Goal: Book appointment/travel/reservation

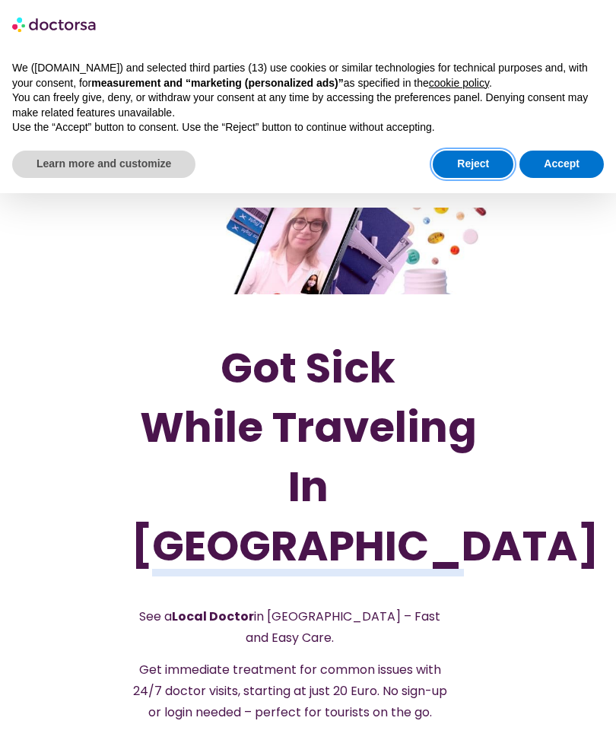
click at [476, 166] on button "Reject" at bounding box center [473, 164] width 81 height 27
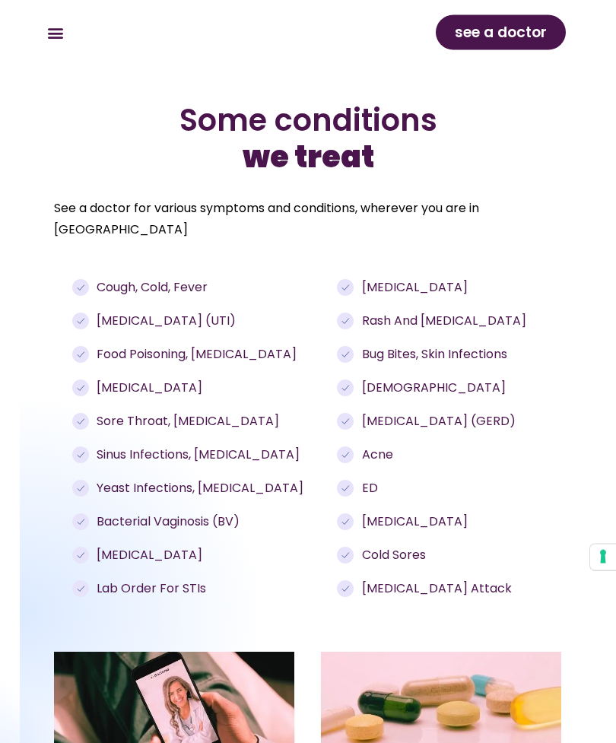
scroll to position [1620, 0]
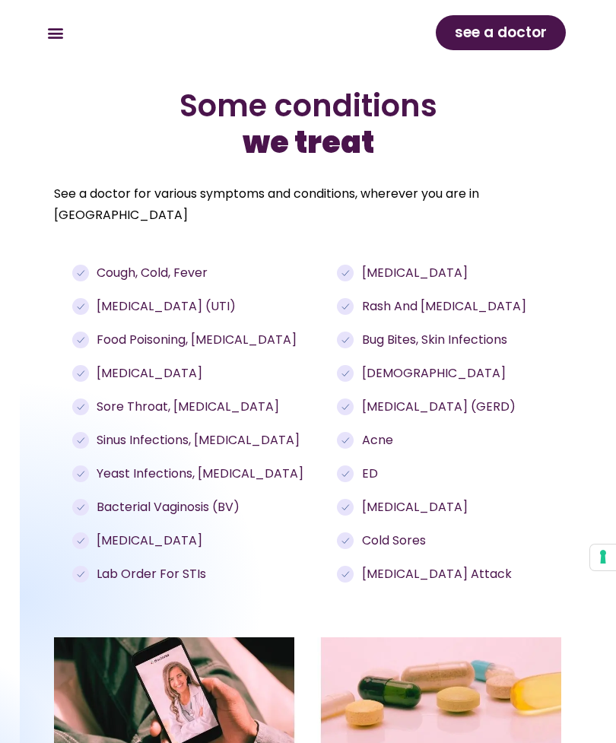
click at [132, 299] on span "[MEDICAL_DATA] (UTI)" at bounding box center [164, 306] width 143 height 18
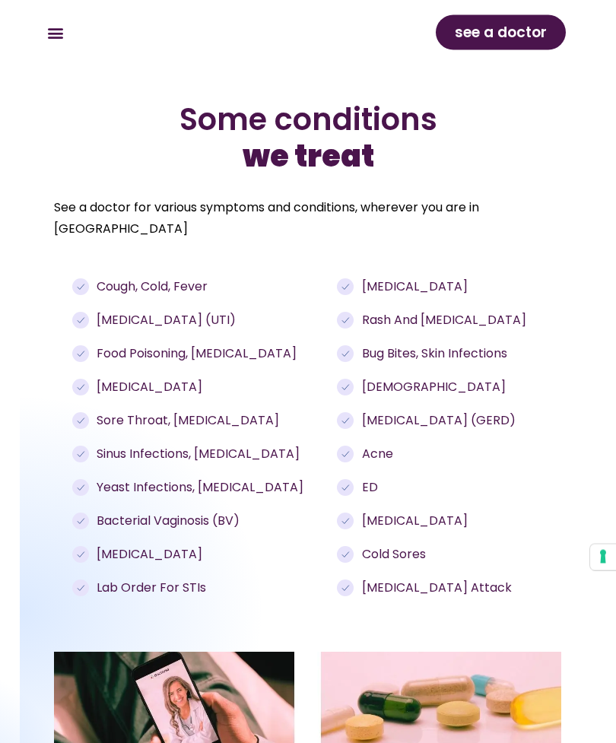
scroll to position [1606, 0]
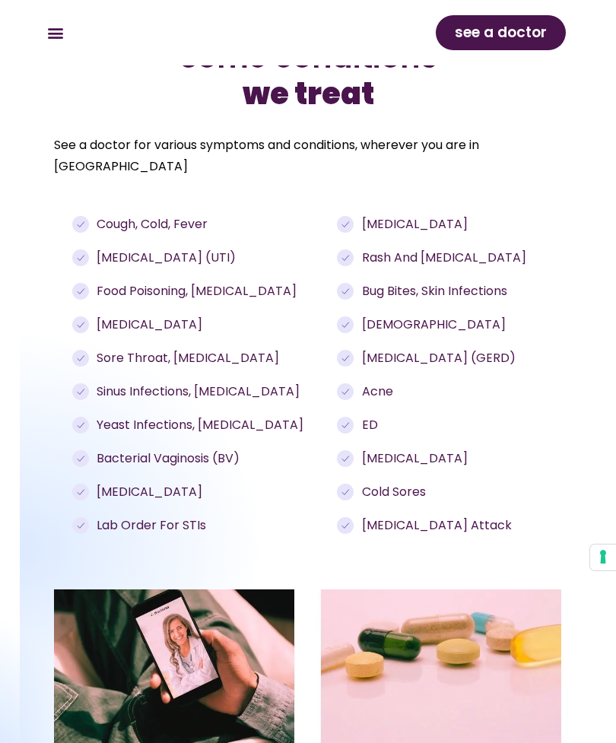
click at [138, 449] on span "Bacterial Vaginosis (BV)" at bounding box center [166, 458] width 147 height 18
click at [160, 449] on span "Bacterial Vaginosis (BV)" at bounding box center [166, 458] width 147 height 18
click at [160, 439] on ul "Cough, cold, fever [MEDICAL_DATA] (UTI) Food poisoning, [MEDICAL_DATA] [MEDICAL…" at bounding box center [200, 374] width 257 height 319
click at [179, 455] on span "Bacterial Vaginosis (BV)" at bounding box center [166, 458] width 147 height 18
click at [163, 455] on span "Bacterial Vaginosis (BV)" at bounding box center [166, 458] width 147 height 18
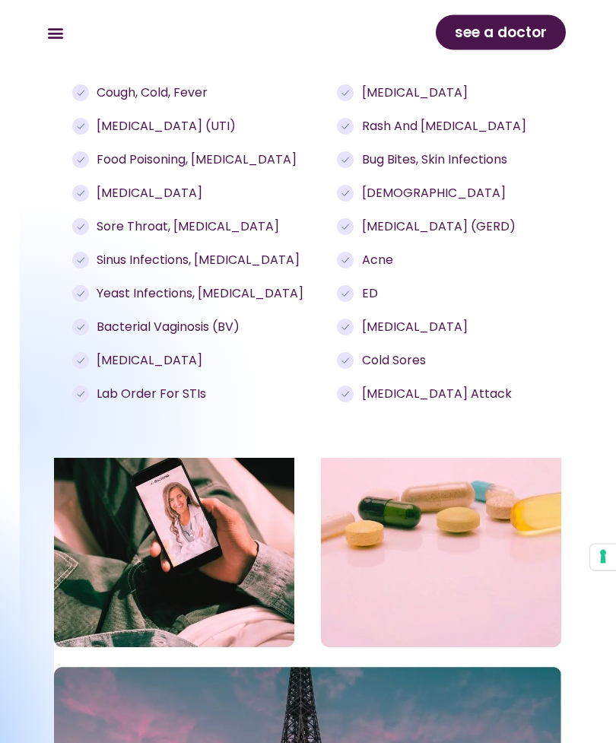
scroll to position [1740, 0]
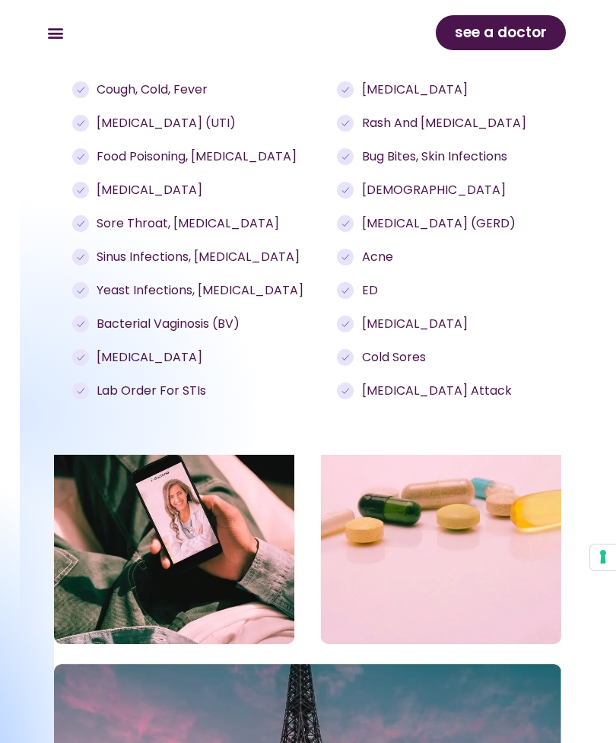
click at [128, 315] on span "Bacterial Vaginosis (BV)" at bounding box center [166, 324] width 147 height 18
click at [130, 305] on ul "Cough, cold, fever [MEDICAL_DATA] (UTI) Food poisoning, [MEDICAL_DATA] [MEDICAL…" at bounding box center [200, 240] width 257 height 319
click at [177, 315] on span "Bacterial Vaginosis (BV)" at bounding box center [166, 324] width 147 height 18
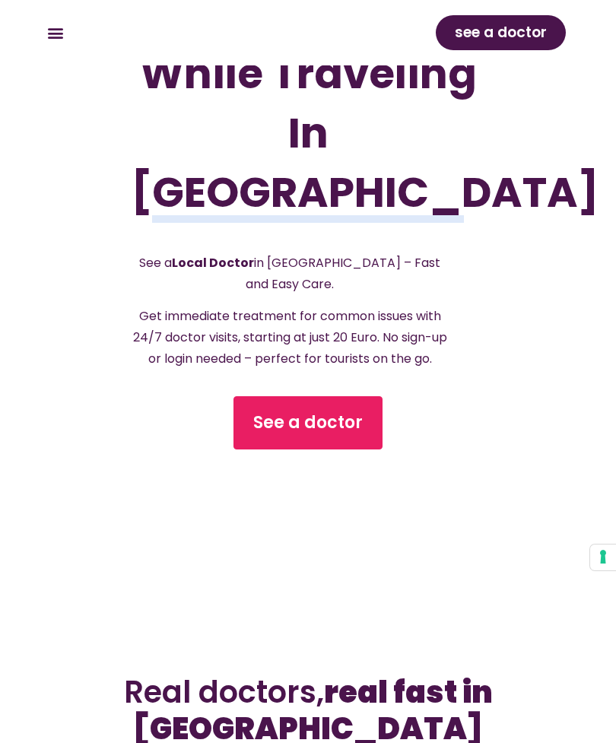
scroll to position [279, 0]
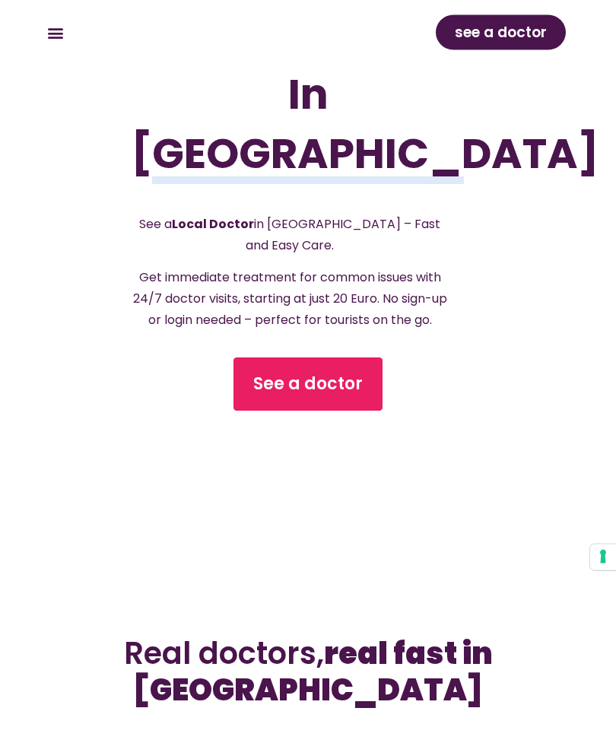
scroll to position [329, 0]
click at [354, 396] on span "See a doctor" at bounding box center [307, 384] width 109 height 24
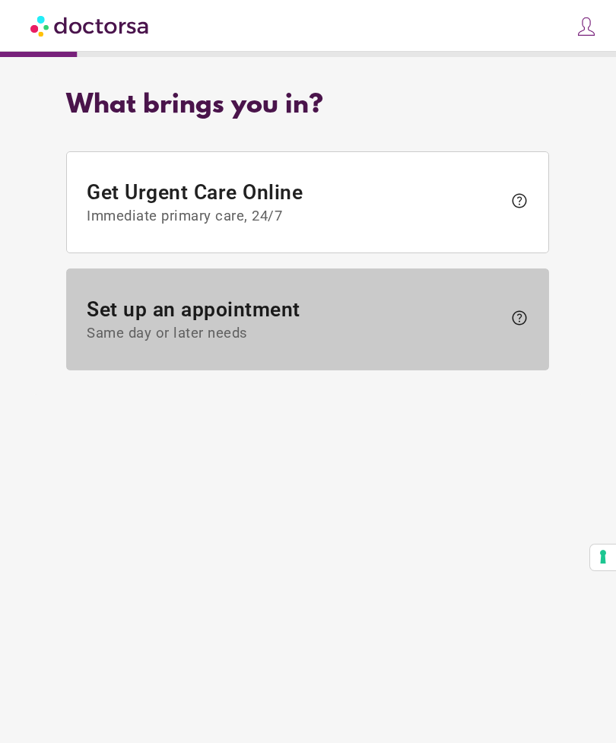
click at [480, 344] on span at bounding box center [307, 319] width 481 height 100
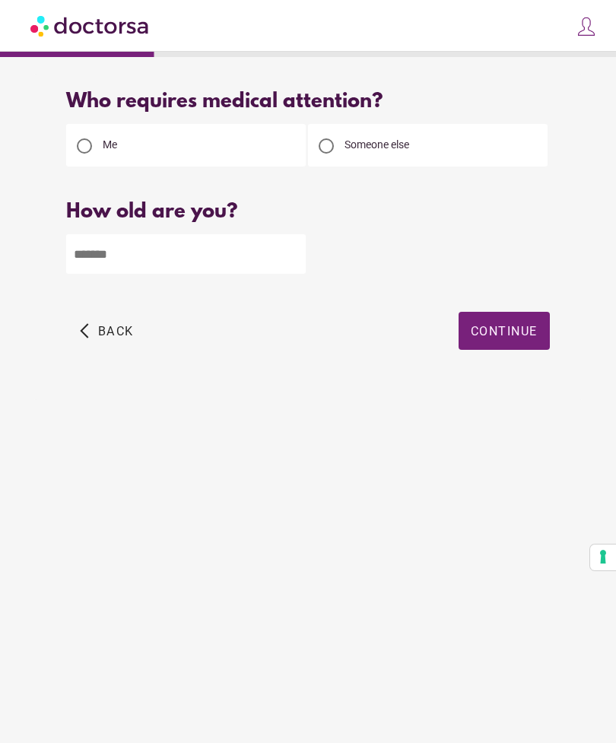
click at [145, 258] on input "number" at bounding box center [185, 254] width 239 height 40
type input "**"
click at [493, 342] on span "button" at bounding box center [503, 331] width 91 height 38
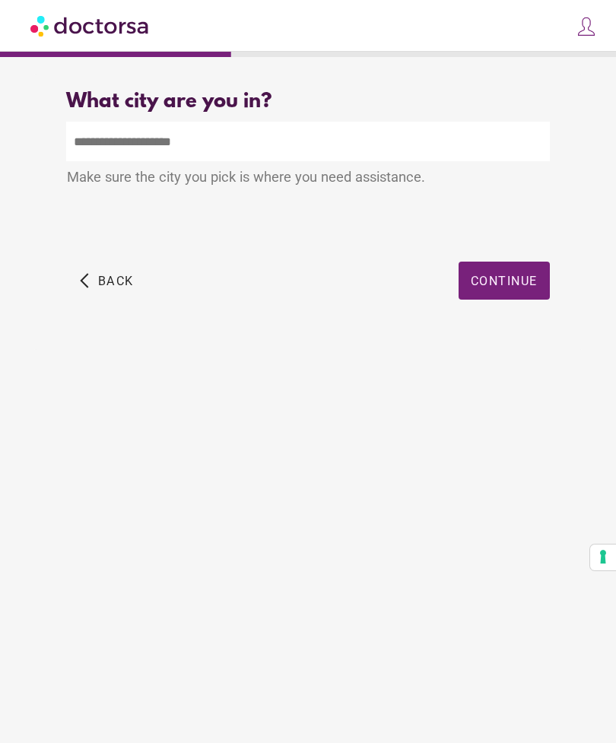
click at [105, 145] on input "text" at bounding box center [307, 142] width 483 height 40
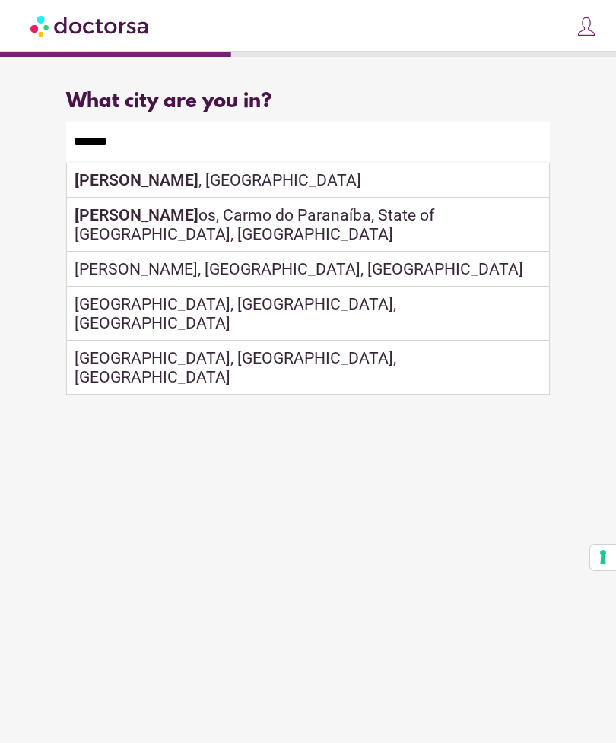
click at [138, 180] on div "Quintin , France" at bounding box center [307, 180] width 481 height 35
type input "**********"
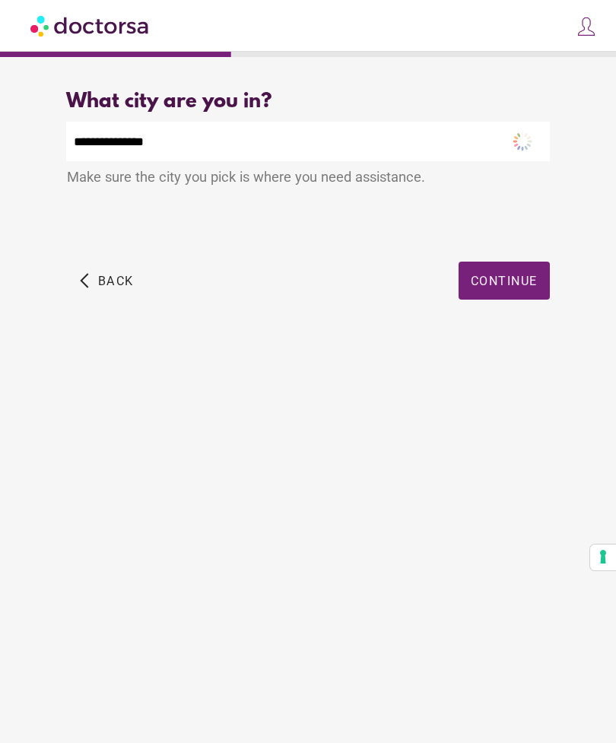
click at [508, 294] on span "button" at bounding box center [503, 281] width 91 height 38
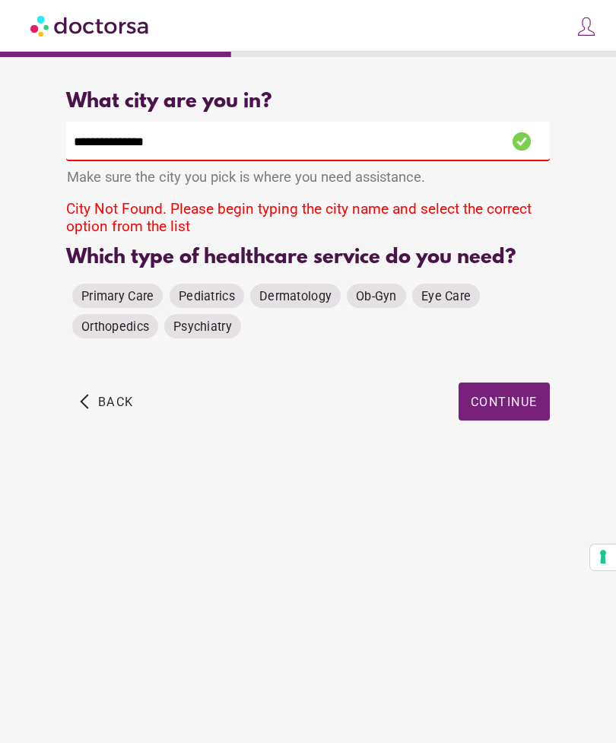
click at [114, 310] on div "Primary Care Pediatrics Dermatology Ob-Gyn Eye Care Orthopedics Psychiatry" at bounding box center [307, 310] width 483 height 67
click at [400, 147] on input "**********" at bounding box center [307, 142] width 483 height 40
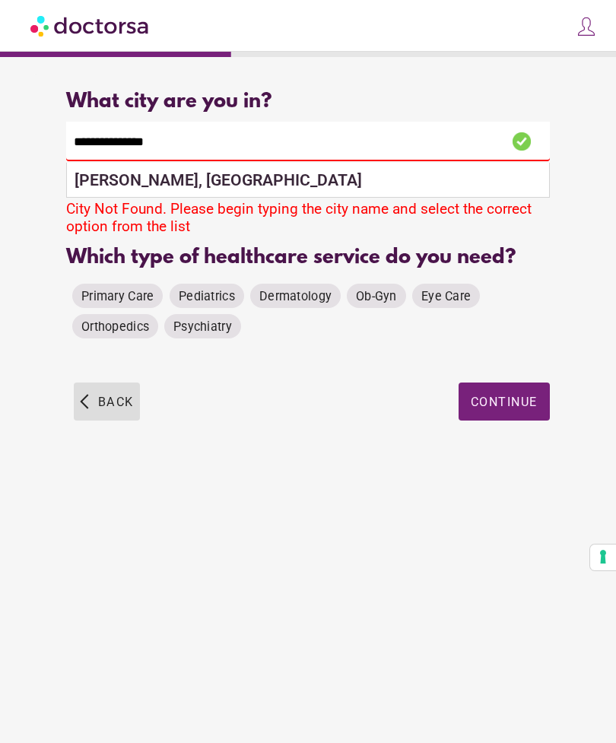
click at [101, 416] on span "button" at bounding box center [107, 401] width 66 height 38
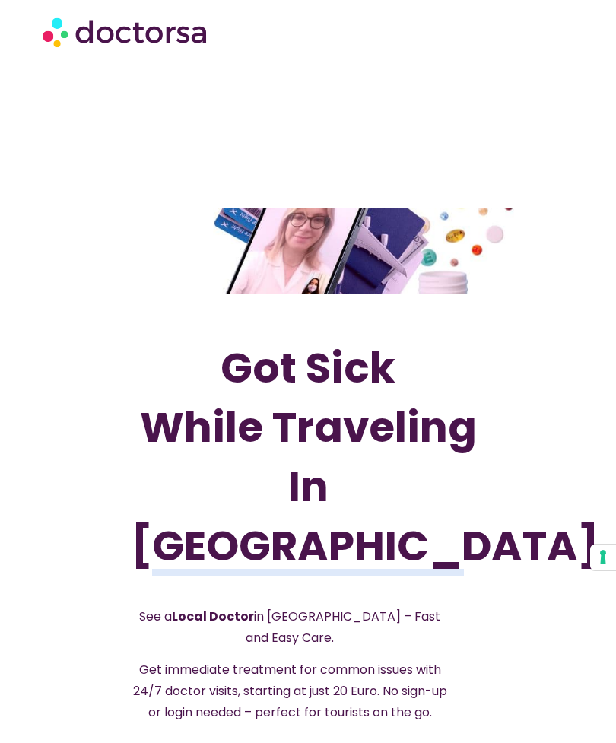
scroll to position [329, 0]
